Goal: Find specific page/section: Find specific page/section

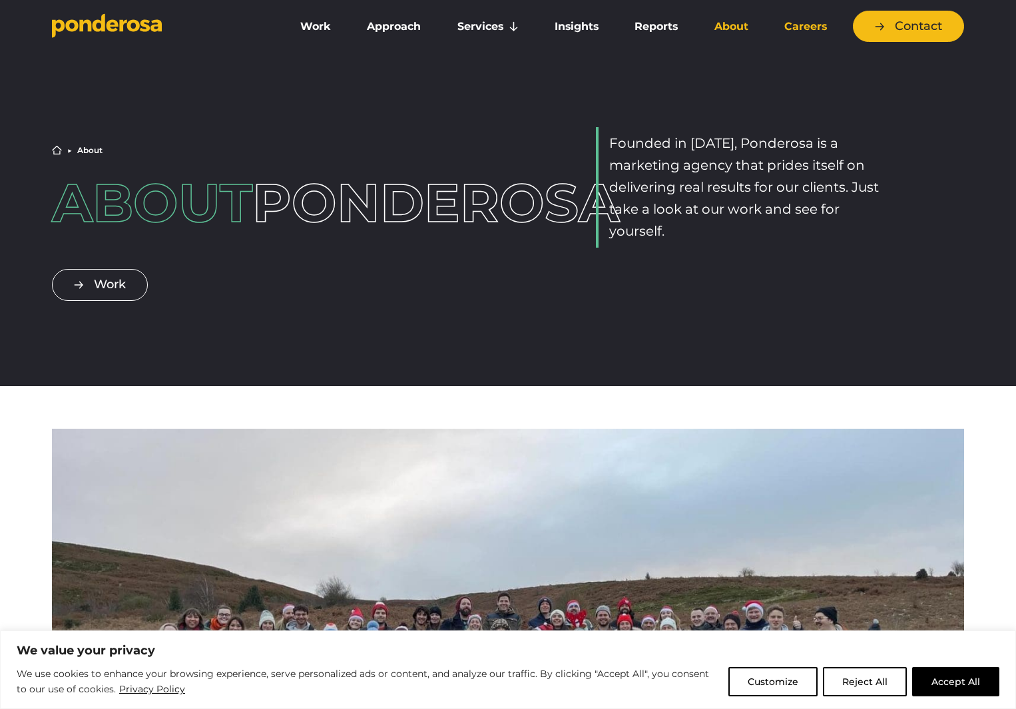
click at [801, 28] on link "Careers" at bounding box center [805, 27] width 73 height 28
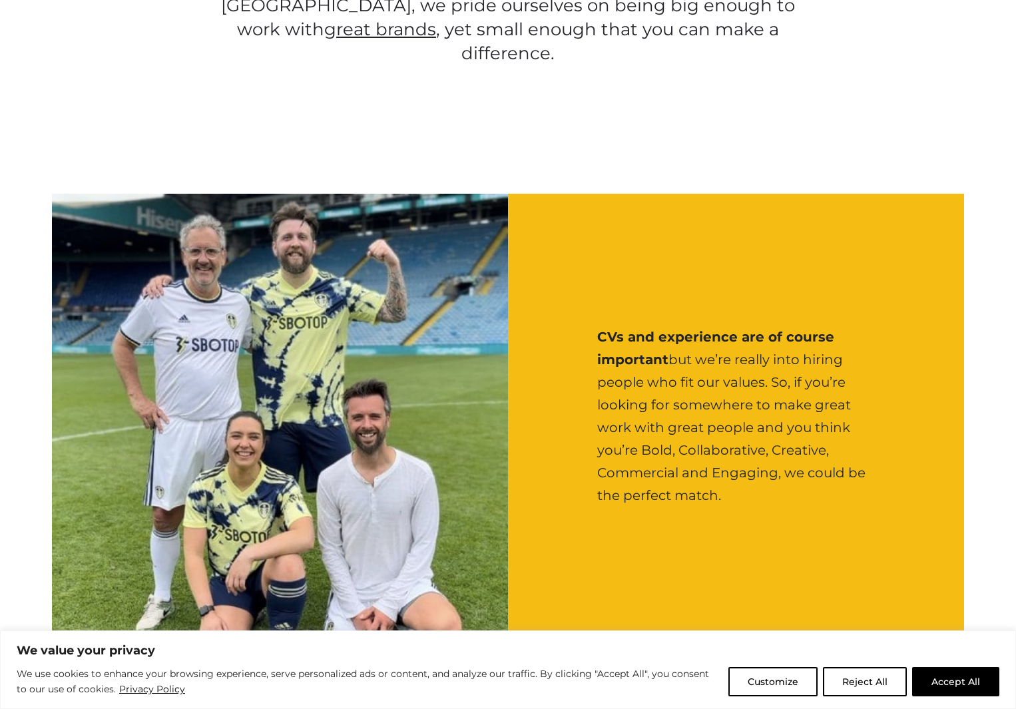
scroll to position [1665, 0]
